Goal: Task Accomplishment & Management: Complete application form

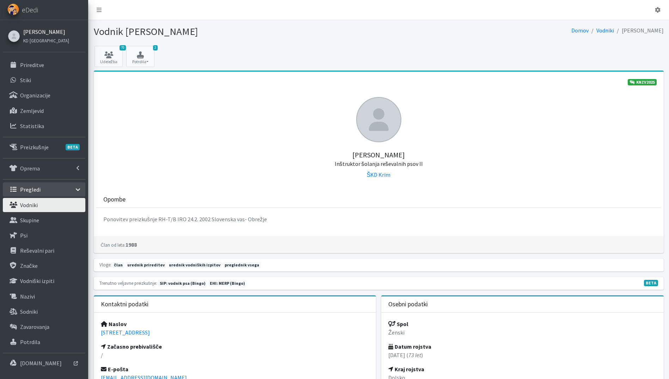
click at [37, 30] on link "[PERSON_NAME]" at bounding box center [46, 32] width 46 height 8
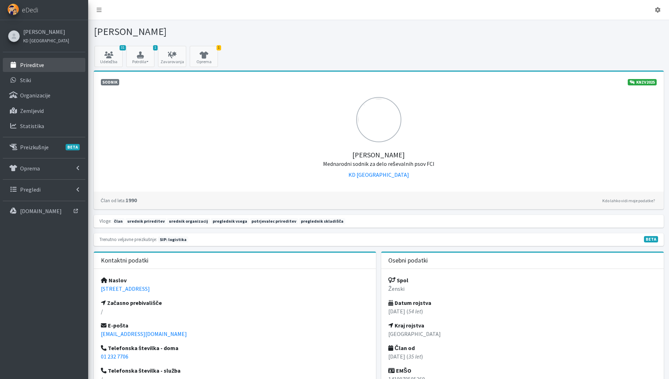
click at [60, 63] on link "Prireditve" at bounding box center [44, 65] width 83 height 14
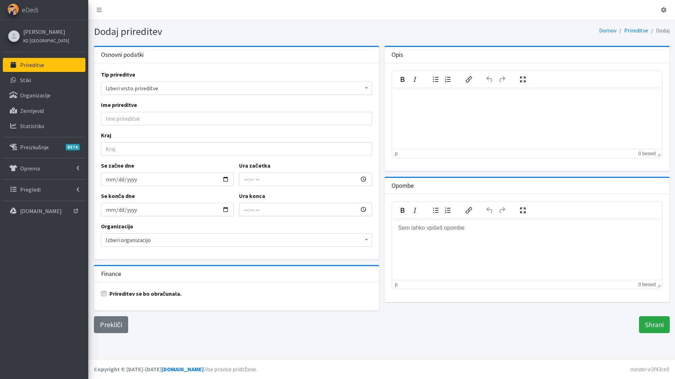
click at [137, 85] on span "Izberi vrsto prireditve" at bounding box center [236, 88] width 262 height 10
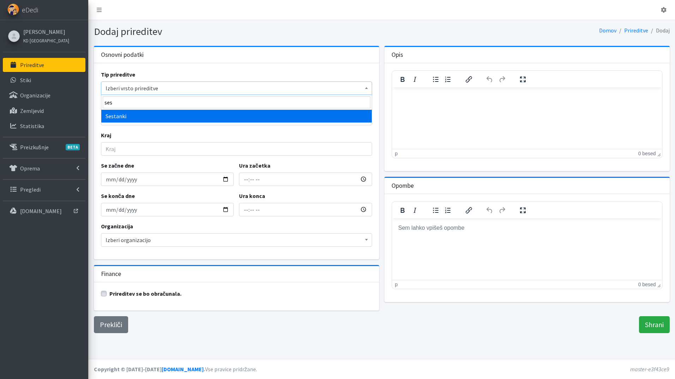
type input "ses"
select select "1009"
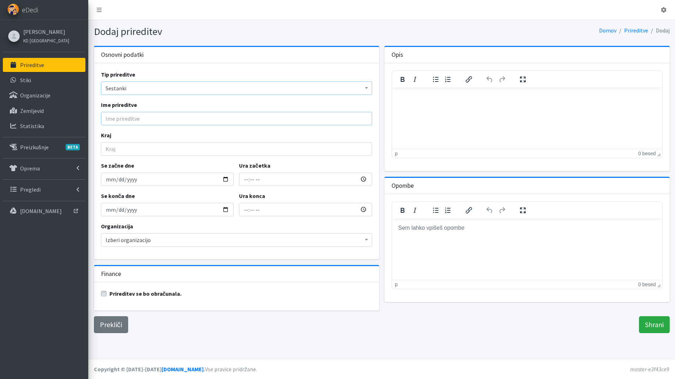
click at [123, 121] on input "Ime prireditve" at bounding box center [236, 118] width 271 height 13
type input "23. seja KRP KZS"
click at [151, 147] on input "Kraj" at bounding box center [236, 148] width 271 height 13
type input "Vodice"
click at [228, 179] on input "Se začne dne" at bounding box center [167, 179] width 133 height 13
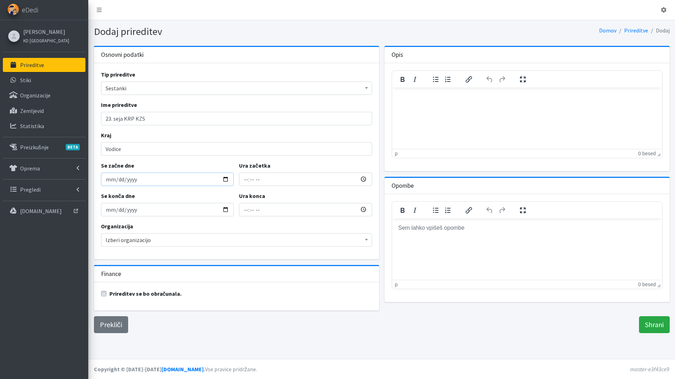
type input "2025-11-03"
click at [244, 181] on input "Ura začetka" at bounding box center [305, 179] width 133 height 13
type input "18:00"
click at [247, 210] on input "20:00" at bounding box center [305, 209] width 133 height 13
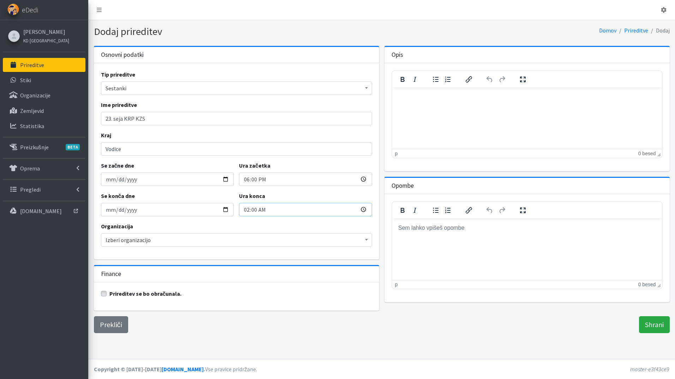
type input "22:00"
click at [164, 242] on span "Izberi organizacijo" at bounding box center [236, 240] width 262 height 10
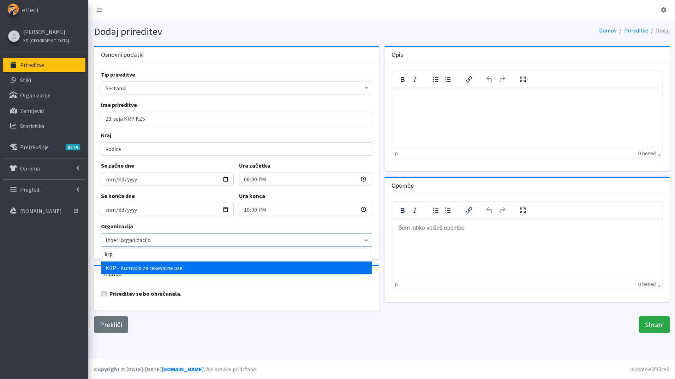
type input "krp"
select select "1000"
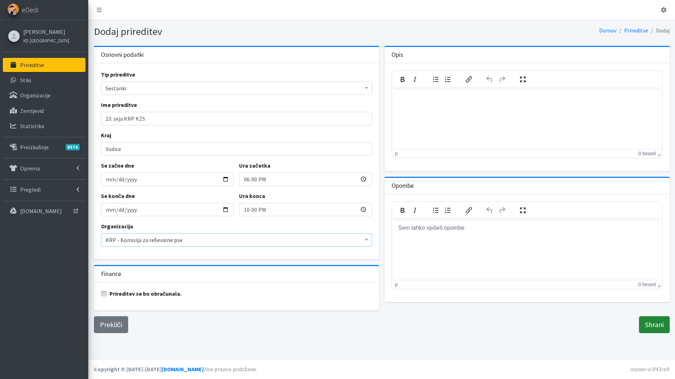
click at [654, 320] on input "Shrani" at bounding box center [654, 324] width 31 height 17
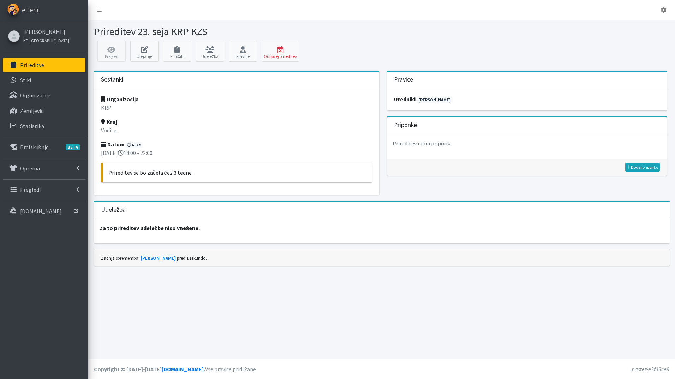
click at [34, 65] on p "Prireditve" at bounding box center [32, 64] width 24 height 7
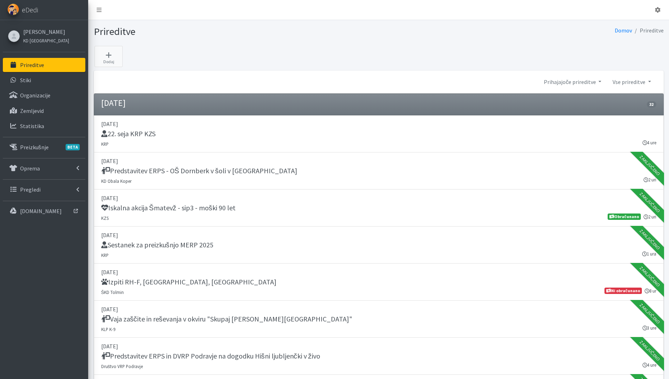
click at [38, 62] on p "Prireditve" at bounding box center [32, 64] width 24 height 7
click at [28, 63] on p "Prireditve" at bounding box center [32, 64] width 24 height 7
click at [41, 31] on link "[PERSON_NAME]" at bounding box center [46, 32] width 46 height 8
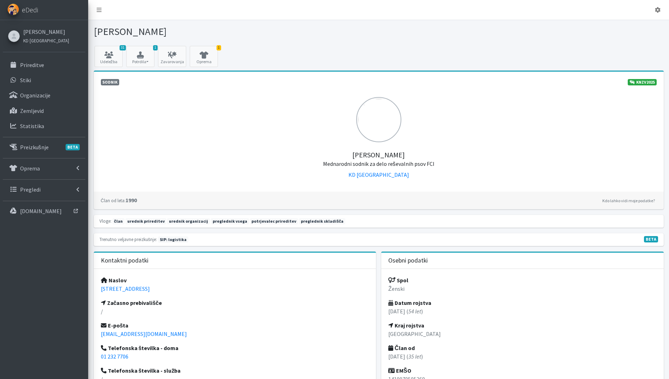
click at [35, 26] on div "[PERSON_NAME] [GEOGRAPHIC_DATA]" at bounding box center [45, 36] width 51 height 20
click at [36, 30] on link "[PERSON_NAME]" at bounding box center [46, 32] width 46 height 8
click at [42, 64] on p "Prireditve" at bounding box center [32, 64] width 24 height 7
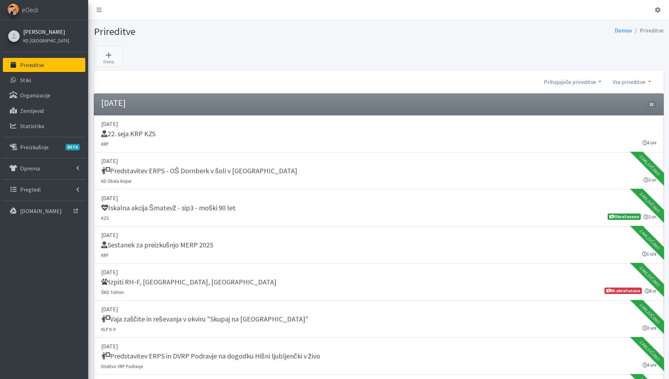
click at [36, 31] on link "[PERSON_NAME]" at bounding box center [46, 32] width 46 height 8
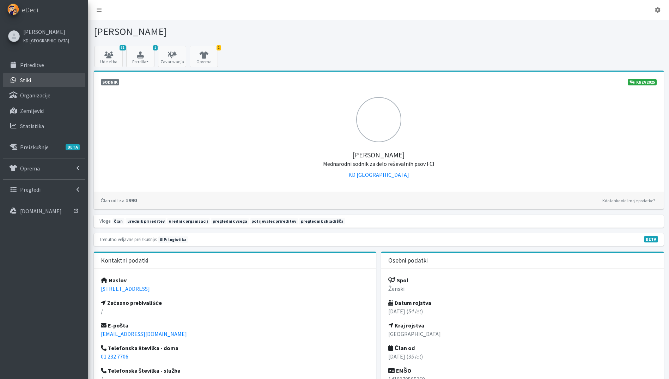
click at [36, 86] on link "Stiki" at bounding box center [44, 80] width 83 height 14
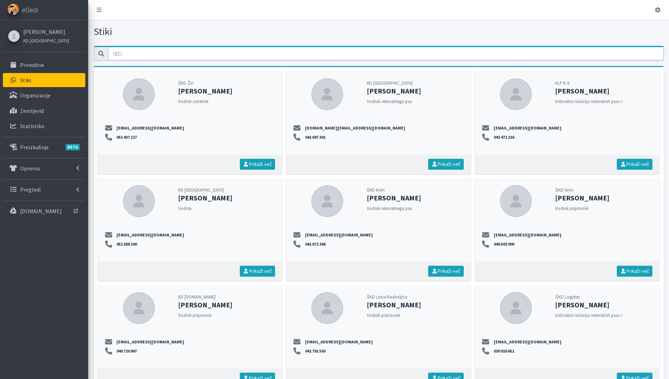
click at [128, 58] on input "email" at bounding box center [386, 53] width 556 height 13
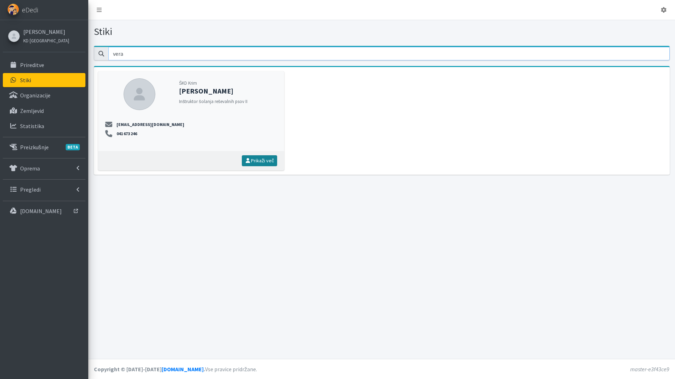
type input "vera"
click at [257, 159] on link "Prikaži več" at bounding box center [260, 160] width 36 height 11
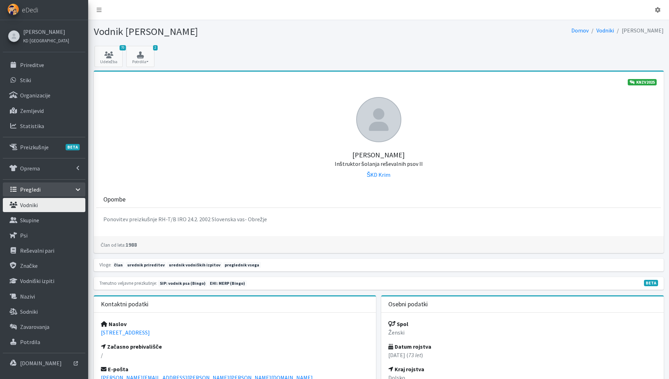
click at [19, 57] on div "Katja Skulj KD Ljubljana Prireditve Stiki Organizacije BETA" at bounding box center [44, 195] width 88 height 351
click at [25, 60] on link "Prireditve" at bounding box center [44, 65] width 83 height 14
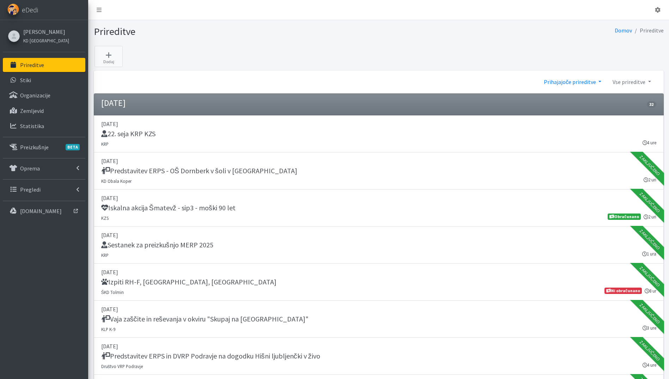
click at [586, 82] on link "Prihajajoče prireditve" at bounding box center [572, 82] width 69 height 14
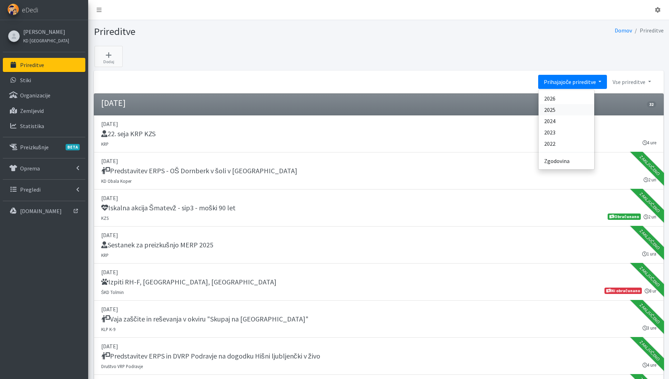
click at [568, 110] on link "2025" at bounding box center [567, 109] width 56 height 11
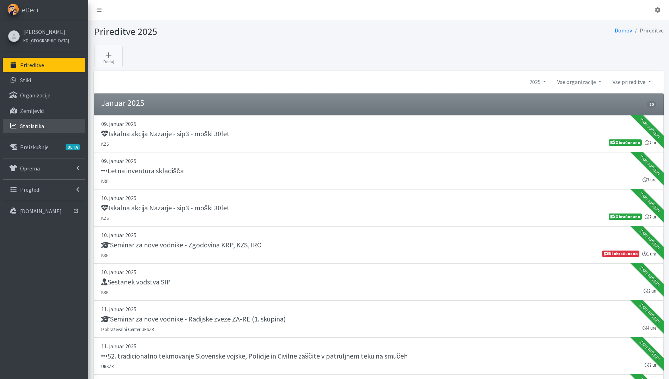
click at [41, 129] on link "Statistika" at bounding box center [44, 126] width 83 height 14
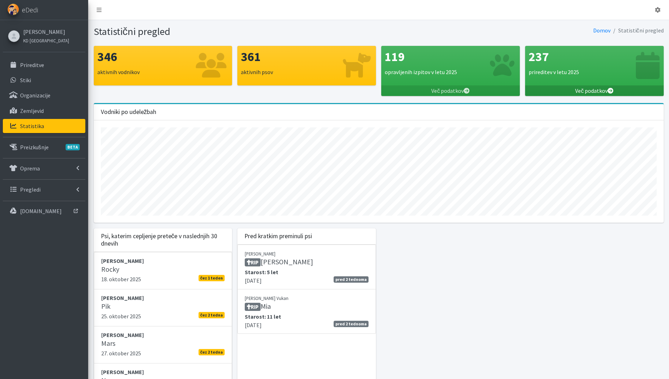
click at [593, 89] on link "Več podatkov" at bounding box center [594, 90] width 139 height 11
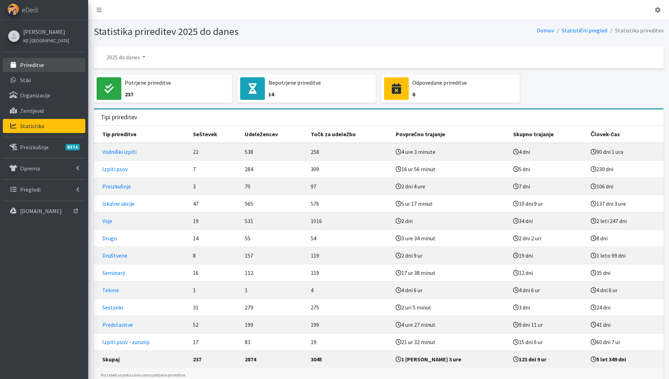
click at [28, 68] on p "Prireditve" at bounding box center [32, 64] width 24 height 7
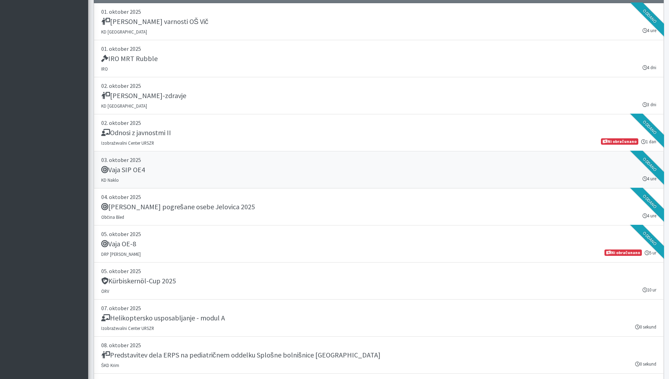
scroll to position [1531, 0]
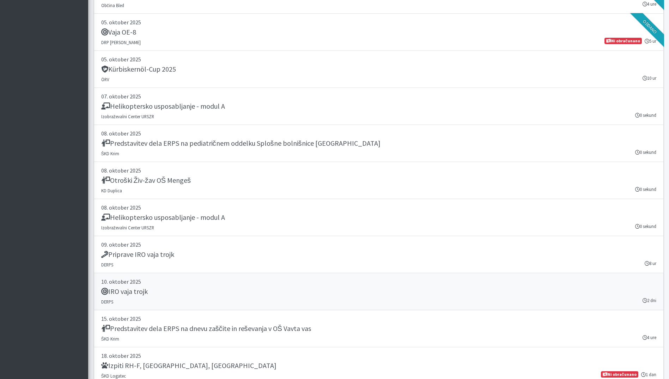
click at [212, 286] on link "10. oktober 2025 IRO vaja trojk DERPS 2 dni" at bounding box center [379, 291] width 570 height 37
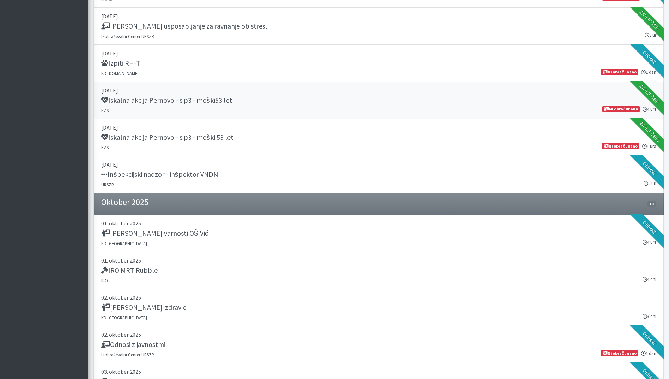
scroll to position [896, 0]
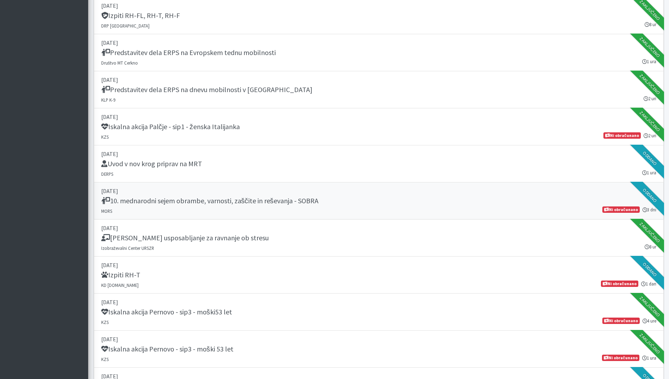
click at [272, 210] on link "[DATE] 10. mednarodni sejem obrambe, varnosti, zaščite in reševanja - SOBRA MOR…" at bounding box center [379, 200] width 570 height 37
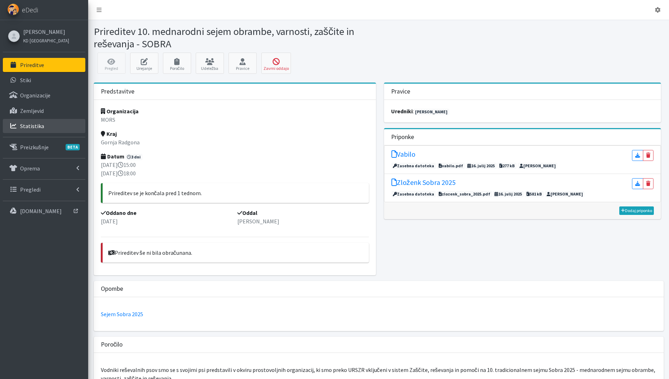
click at [54, 126] on link "Statistika" at bounding box center [44, 126] width 83 height 14
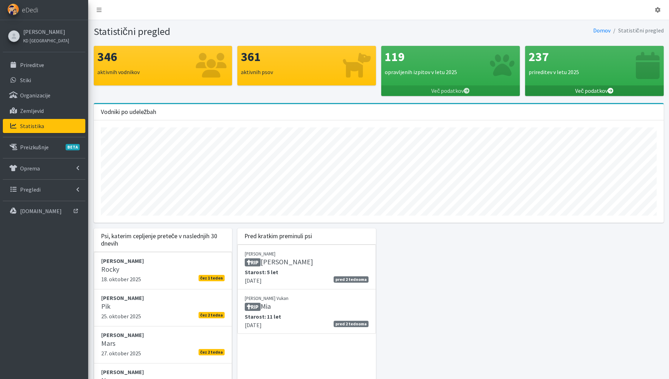
click at [608, 92] on icon at bounding box center [611, 91] width 6 height 6
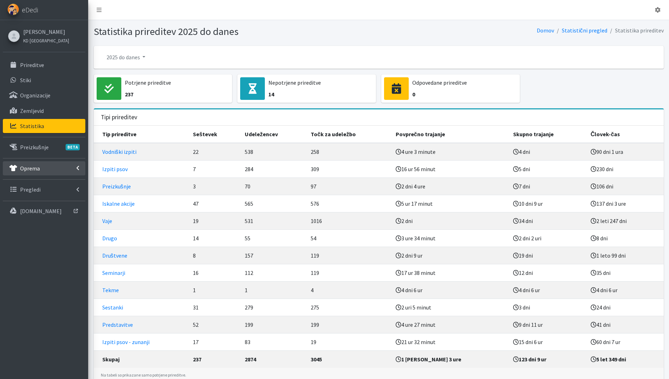
click at [34, 170] on p "Oprema" at bounding box center [30, 168] width 20 height 7
click at [34, 181] on p "skladišče" at bounding box center [31, 183] width 23 height 7
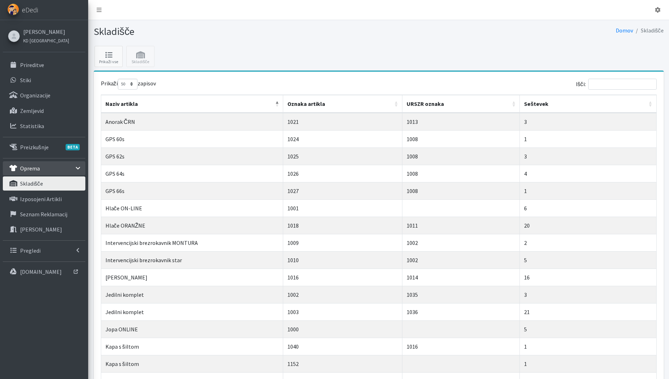
select select "50"
click at [53, 201] on p "Izposojeni artikli" at bounding box center [41, 198] width 42 height 7
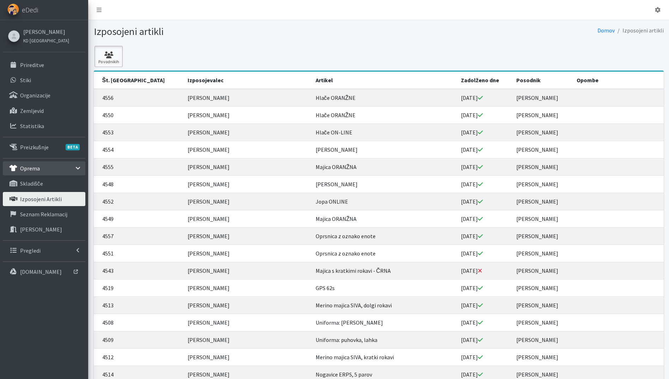
click at [102, 53] on icon at bounding box center [109, 55] width 24 height 7
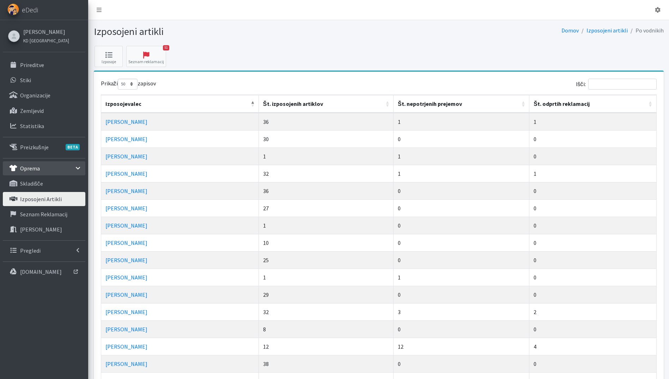
select select "50"
click at [40, 250] on link "Pregledi" at bounding box center [44, 250] width 83 height 14
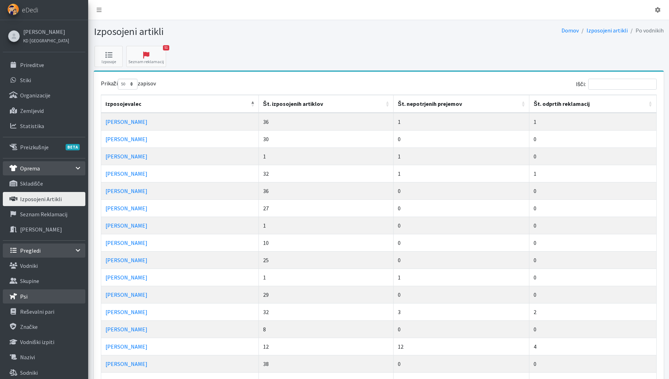
scroll to position [212, 0]
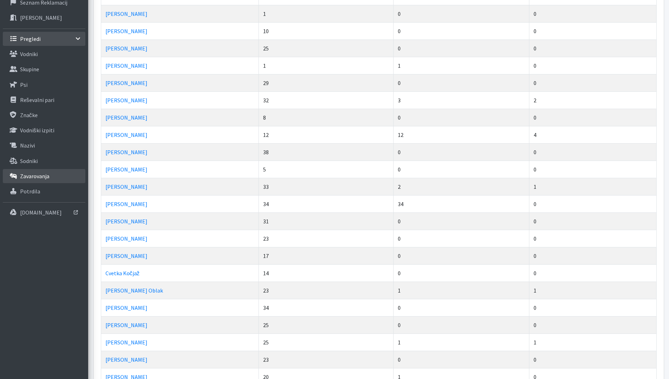
click at [51, 173] on link "Zavarovanja" at bounding box center [44, 176] width 83 height 14
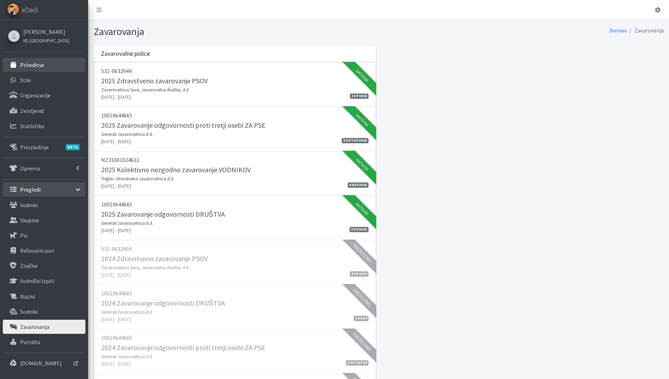
click at [53, 67] on link "Prireditve" at bounding box center [44, 65] width 83 height 14
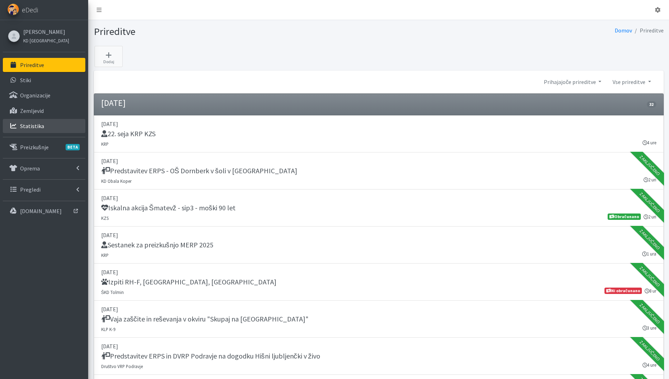
drag, startPoint x: 35, startPoint y: 128, endPoint x: 39, endPoint y: 134, distance: 7.0
click at [35, 129] on p "Statistika" at bounding box center [32, 125] width 24 height 7
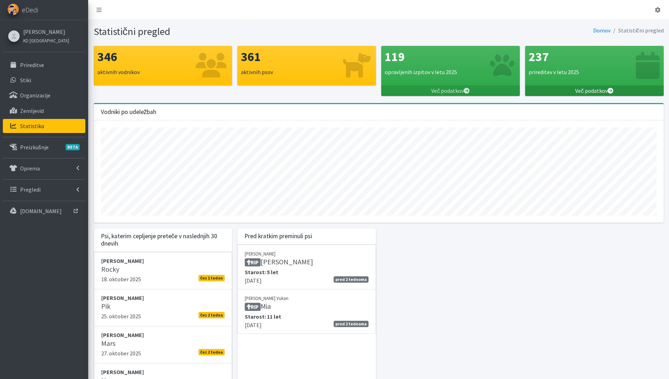
click at [601, 86] on link "Več podatkov" at bounding box center [594, 90] width 139 height 11
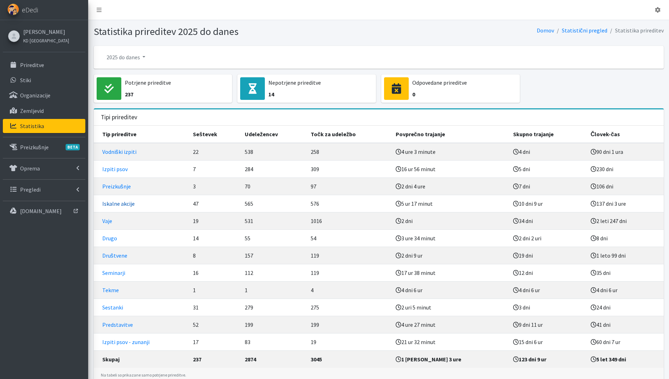
click at [121, 203] on link "Iskalne akcije" at bounding box center [118, 203] width 32 height 7
click at [125, 57] on link "2025 do danes" at bounding box center [126, 57] width 50 height 14
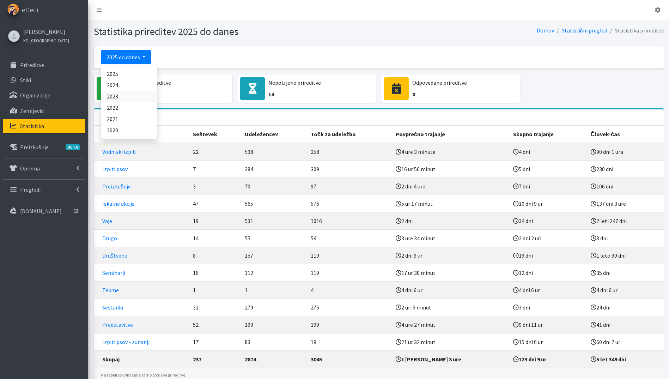
click at [128, 94] on link "2023" at bounding box center [129, 96] width 56 height 11
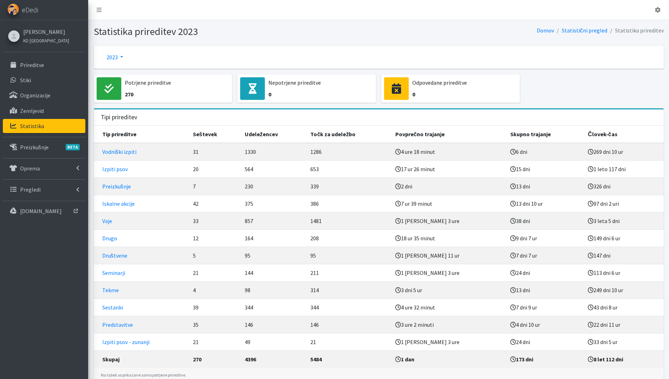
click at [110, 53] on link "2023" at bounding box center [115, 57] width 28 height 14
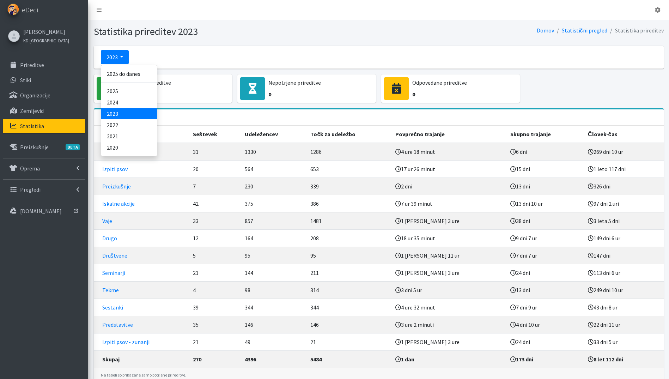
click at [123, 118] on link "2023" at bounding box center [129, 113] width 56 height 11
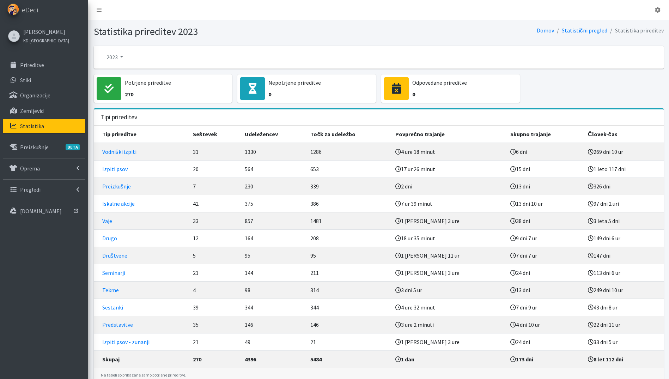
click at [109, 58] on link "2023" at bounding box center [115, 57] width 28 height 14
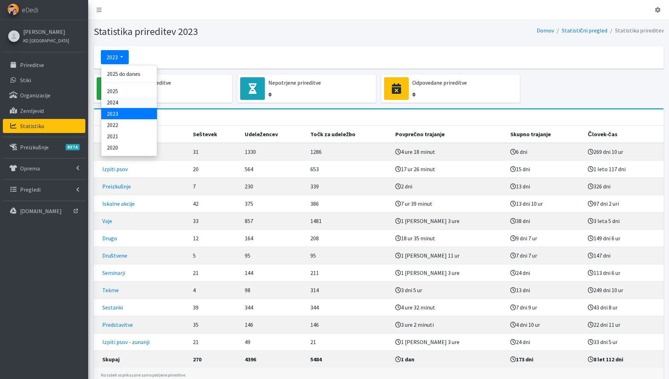
click at [125, 101] on link "2024" at bounding box center [129, 102] width 56 height 11
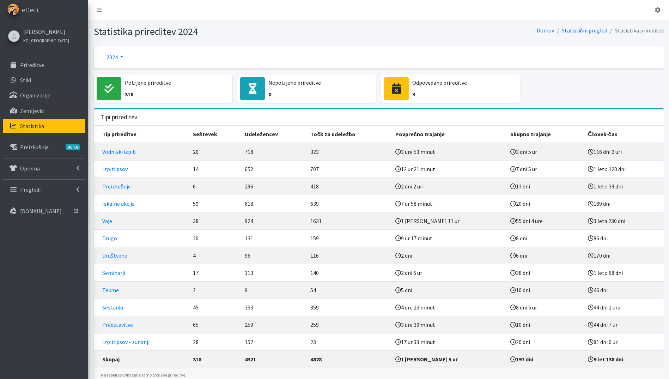
click at [108, 58] on link "2024" at bounding box center [115, 57] width 28 height 14
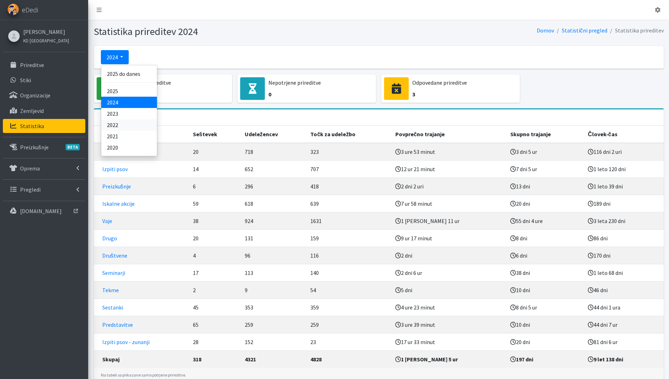
click at [129, 128] on link "2022" at bounding box center [129, 124] width 56 height 11
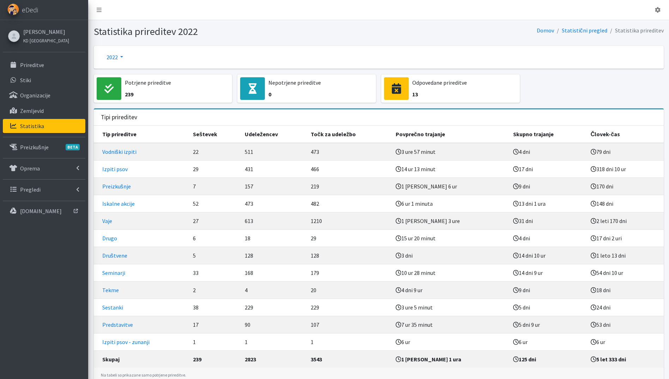
click at [110, 59] on link "2022" at bounding box center [115, 57] width 28 height 14
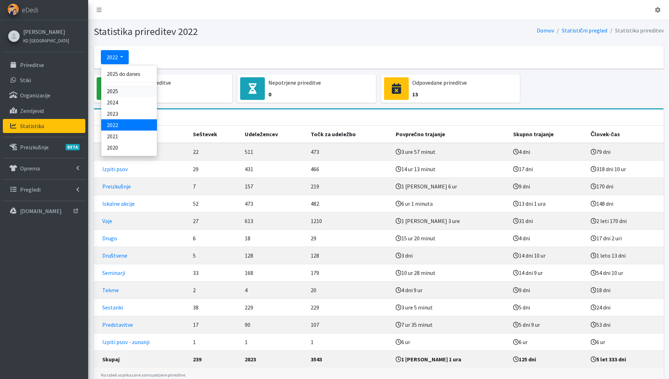
click at [128, 94] on link "2025" at bounding box center [129, 90] width 56 height 11
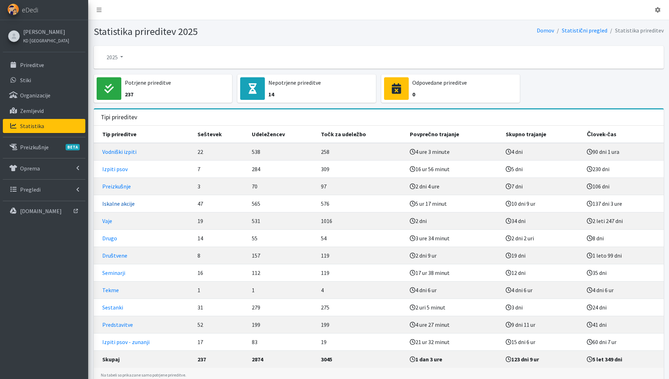
click at [125, 205] on link "Iskalne akcije" at bounding box center [118, 203] width 32 height 7
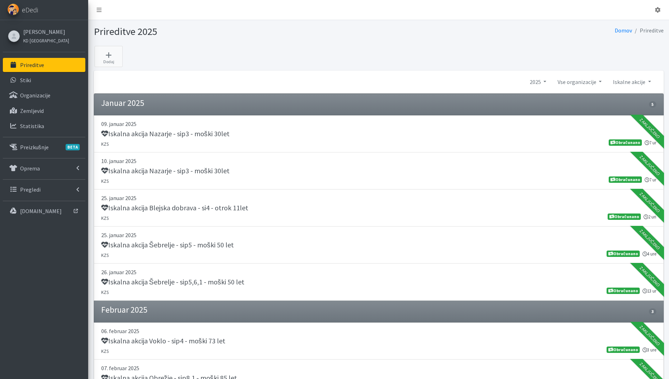
drag, startPoint x: 30, startPoint y: 66, endPoint x: 207, endPoint y: 19, distance: 183.0
click at [30, 66] on p "Prireditve" at bounding box center [32, 64] width 24 height 7
